Goal: Task Accomplishment & Management: Use online tool/utility

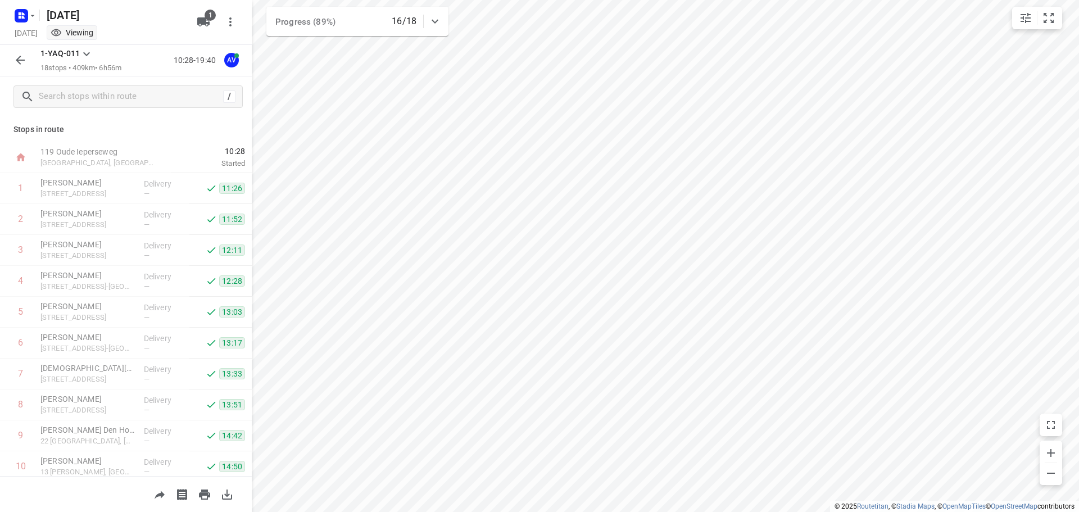
click at [21, 17] on icon "button" at bounding box center [20, 17] width 3 height 3
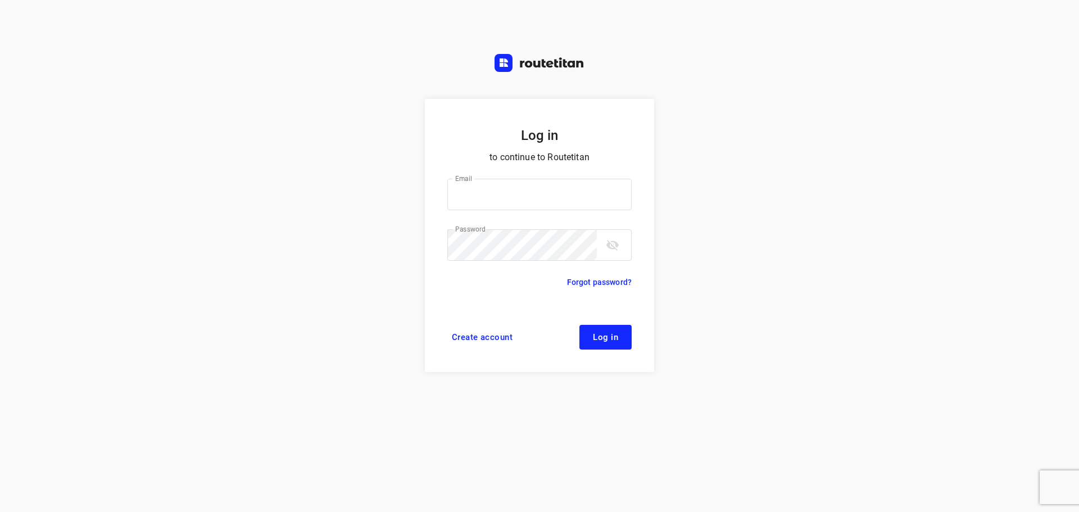
type input "didier@areco.be"
click at [607, 341] on span "Log in" at bounding box center [605, 337] width 25 height 9
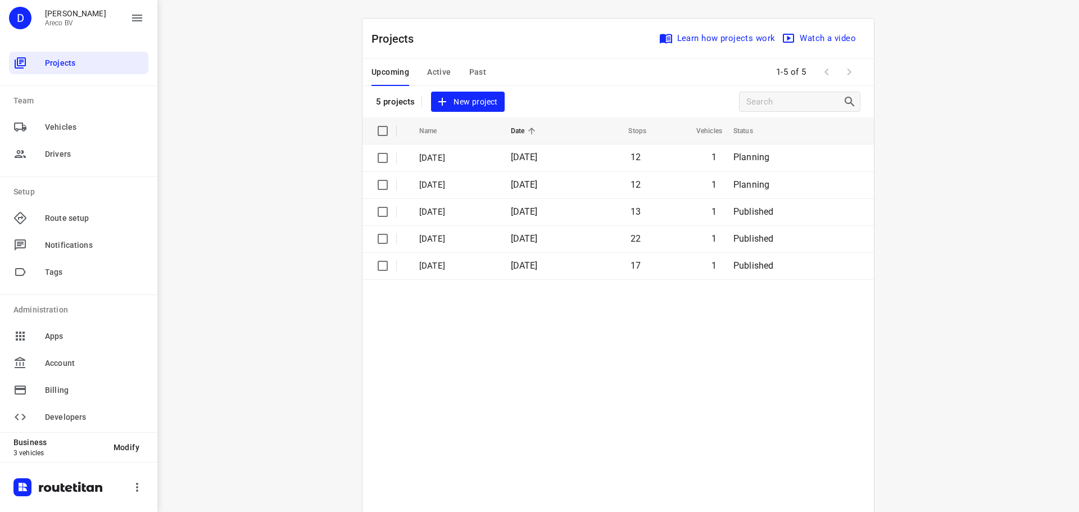
click at [439, 67] on span "Active" at bounding box center [439, 72] width 24 height 14
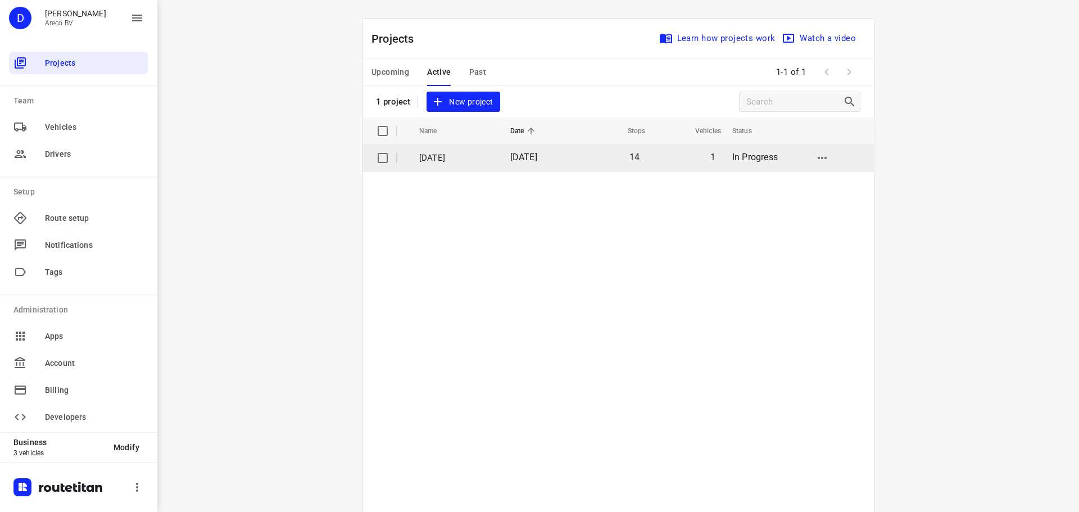
click at [432, 161] on p "Donderdag 18 September" at bounding box center [456, 158] width 74 height 13
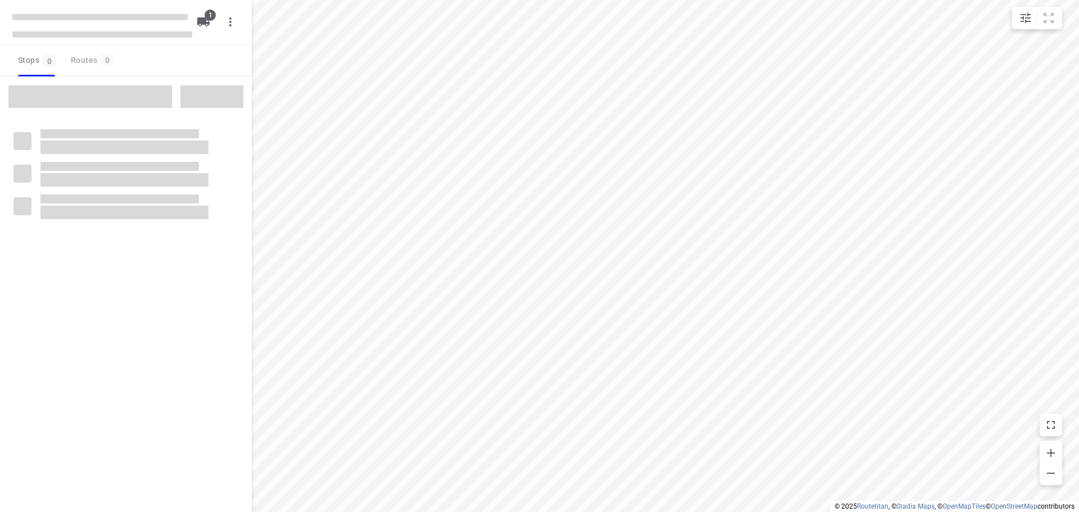
type input "distance"
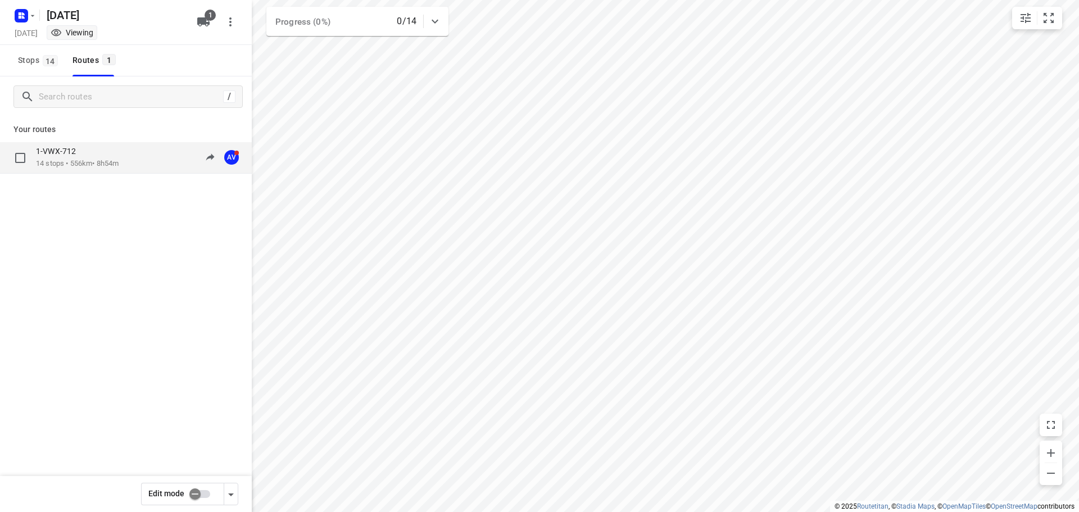
click at [94, 155] on div "1-VWX-712" at bounding box center [77, 152] width 83 height 12
